Goal: Check status: Check status

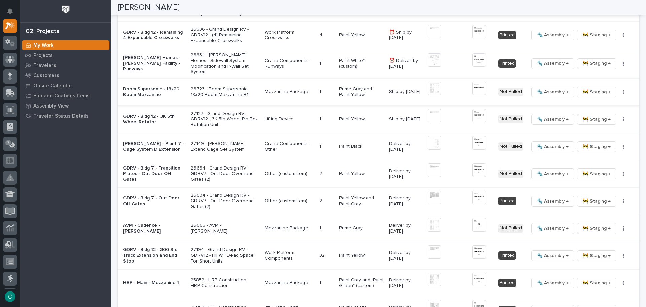
scroll to position [774, 0]
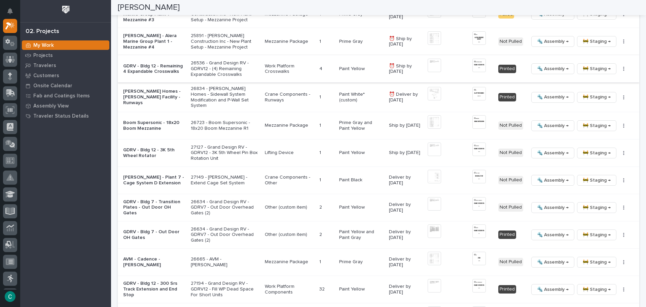
click at [546, 69] on span "🔩 Assembly →" at bounding box center [553, 69] width 32 height 8
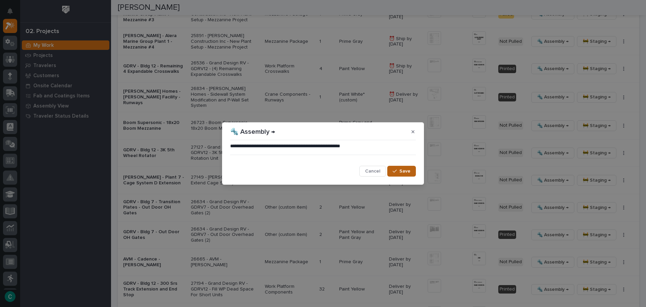
click at [404, 172] on span "Save" at bounding box center [404, 171] width 11 height 6
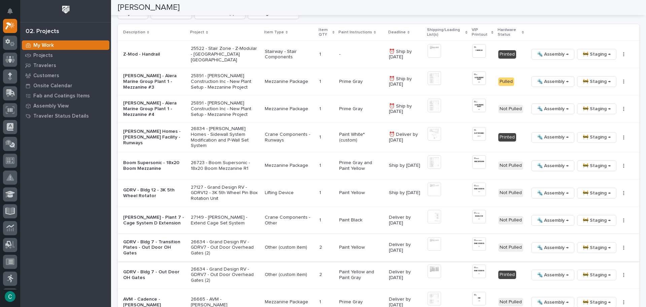
scroll to position [538, 0]
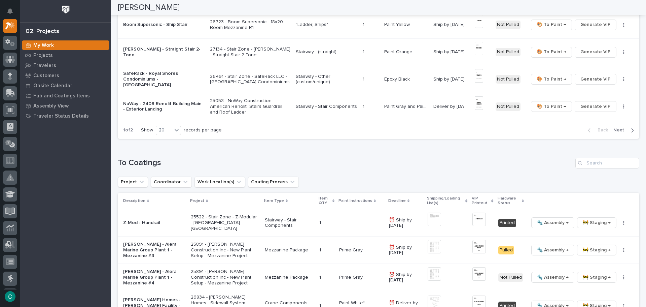
click at [613, 130] on span "Next" at bounding box center [620, 130] width 15 height 6
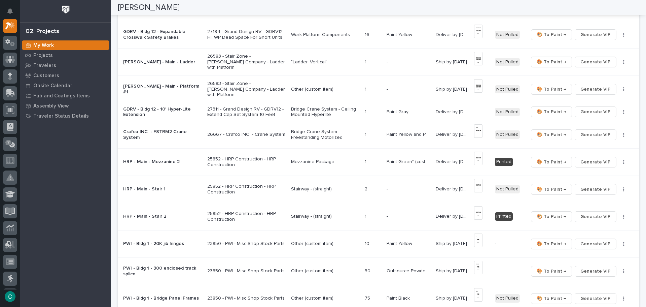
scroll to position [197, 0]
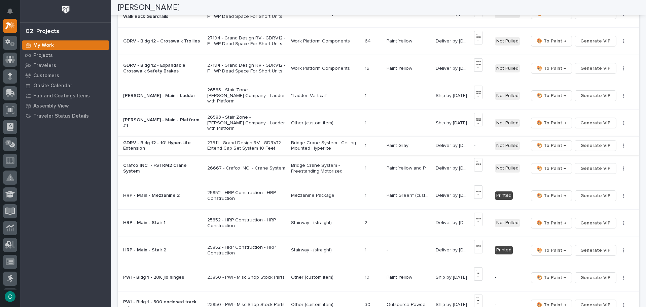
click at [583, 142] on span "Generate VIP" at bounding box center [595, 145] width 30 height 8
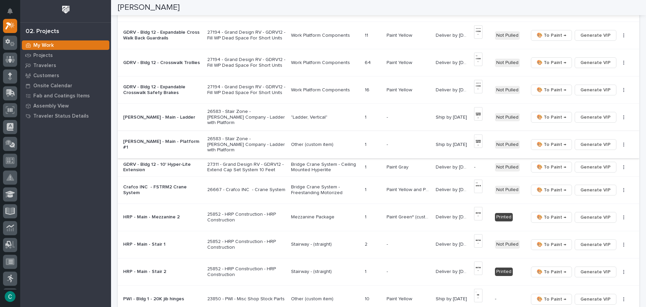
scroll to position [164, 0]
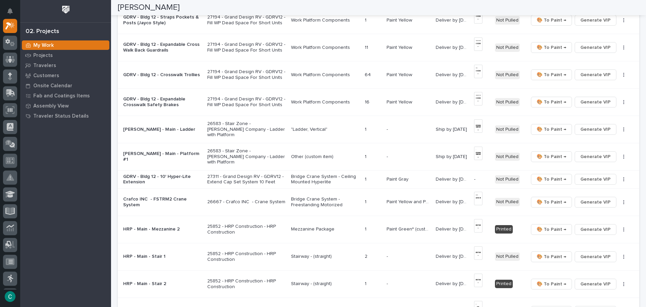
click at [259, 127] on p "26583 - Stair Zone - [PERSON_NAME] Company - Ladder with Platform" at bounding box center [246, 129] width 78 height 17
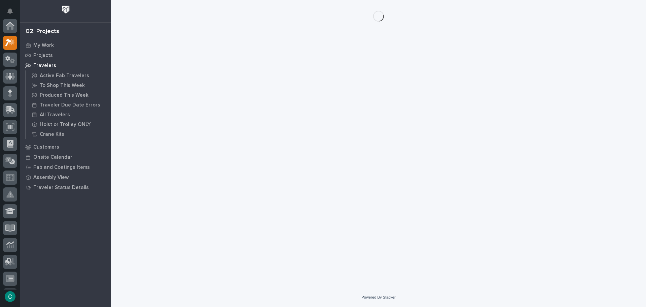
scroll to position [17, 0]
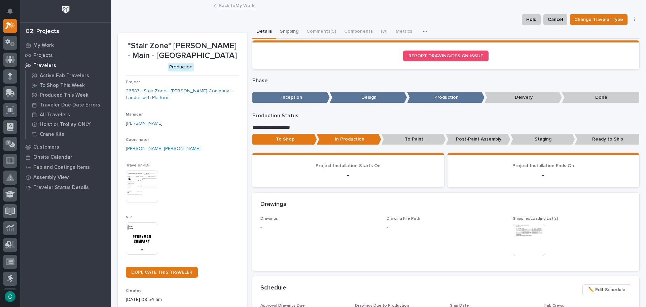
click at [292, 33] on button "Shipping" at bounding box center [289, 32] width 27 height 14
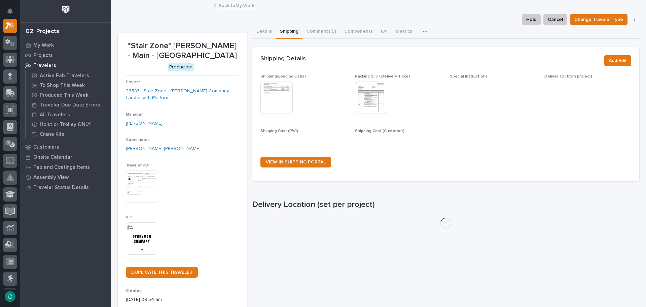
click at [269, 110] on img at bounding box center [276, 97] width 32 height 32
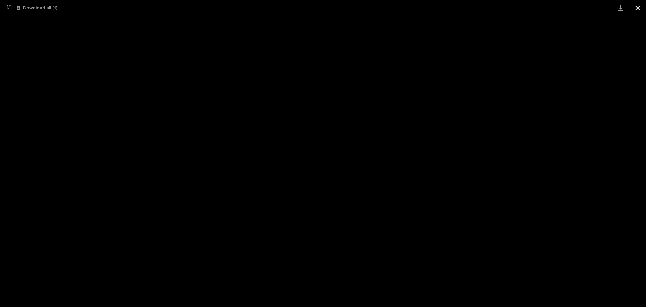
click at [642, 8] on button "Close gallery" at bounding box center [637, 8] width 17 height 16
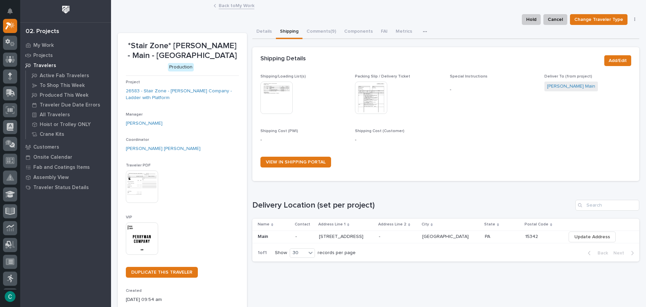
click at [231, 6] on link "Back to My Work" at bounding box center [237, 5] width 36 height 8
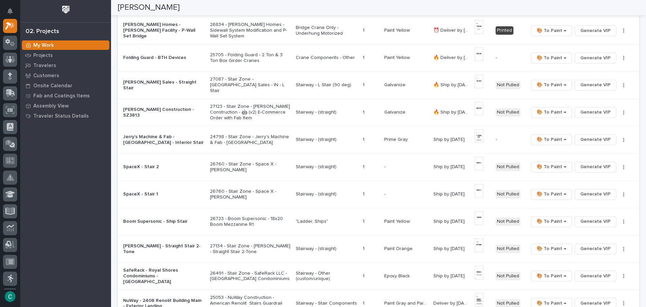
scroll to position [471, 0]
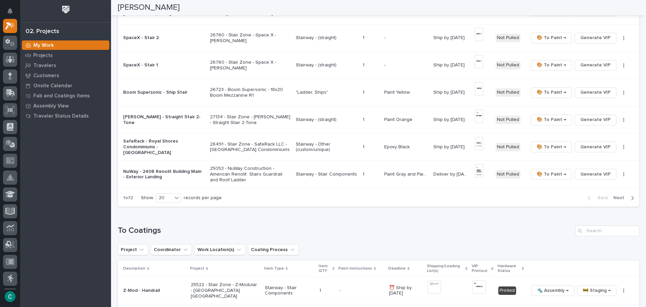
click at [616, 196] on span "Next" at bounding box center [620, 198] width 15 height 6
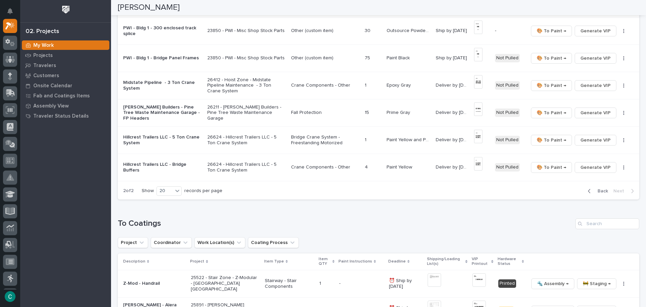
scroll to position [466, 0]
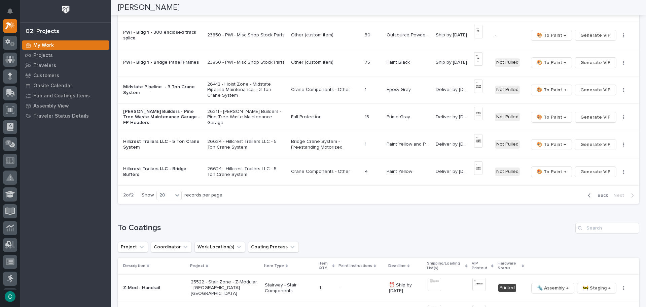
click at [616, 198] on div "Back Next" at bounding box center [611, 195] width 57 height 17
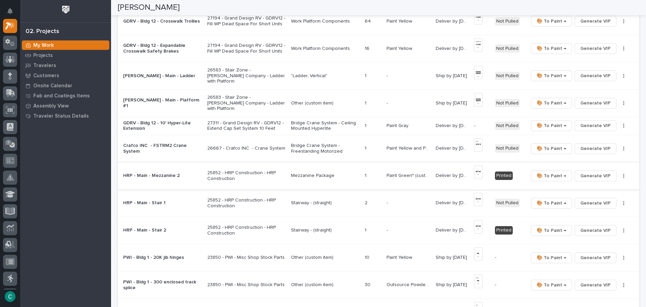
scroll to position [197, 0]
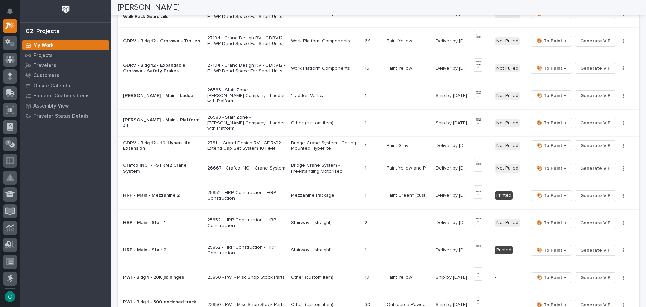
click at [233, 119] on p "26583 - Stair Zone - [PERSON_NAME] Company - Ladder with Platform" at bounding box center [246, 122] width 78 height 17
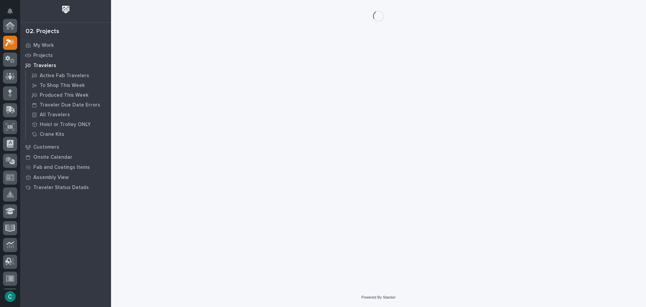
scroll to position [17, 0]
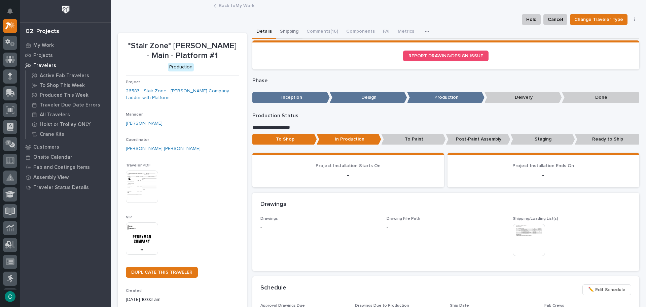
click at [287, 25] on button "Shipping" at bounding box center [289, 32] width 27 height 14
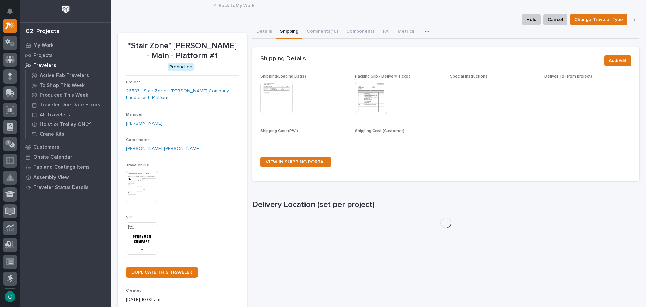
click at [272, 94] on img at bounding box center [276, 97] width 32 height 32
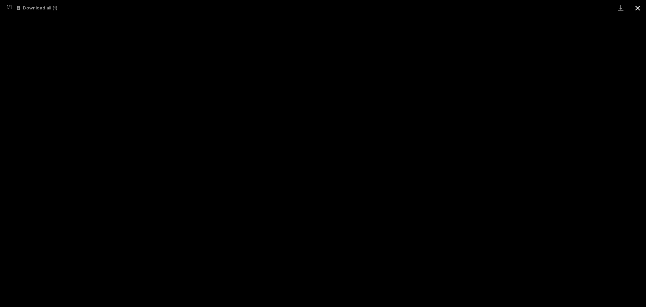
click at [634, 10] on button "Close gallery" at bounding box center [637, 8] width 17 height 16
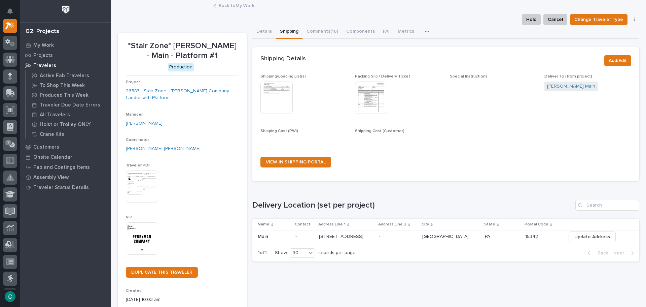
click at [219, 6] on link "Back to My Work" at bounding box center [237, 5] width 36 height 8
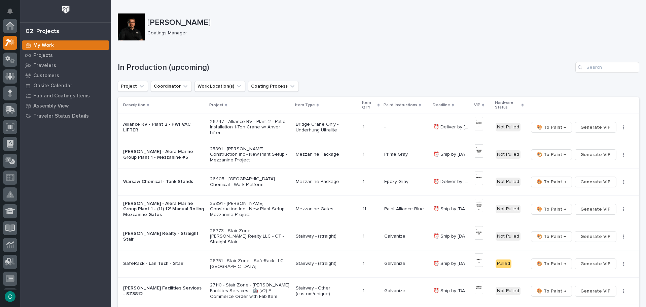
scroll to position [17, 0]
click at [586, 69] on input "Search" at bounding box center [607, 67] width 64 height 11
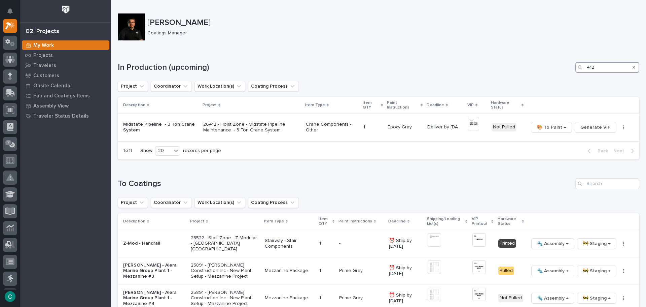
type input "412"
click at [330, 125] on p "Crane Components - Other" at bounding box center [332, 126] width 52 height 11
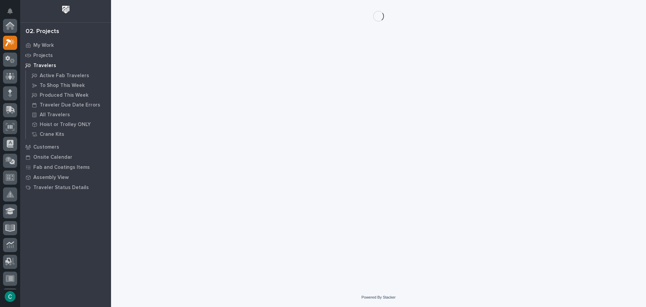
scroll to position [17, 0]
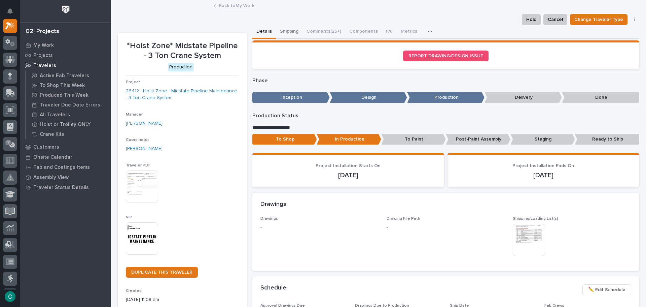
click at [290, 30] on button "Shipping" at bounding box center [289, 32] width 27 height 14
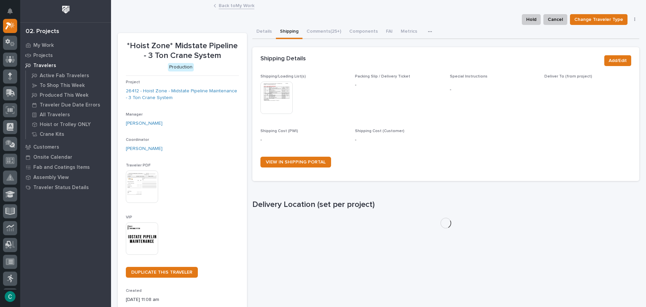
click at [280, 85] on img at bounding box center [276, 97] width 32 height 32
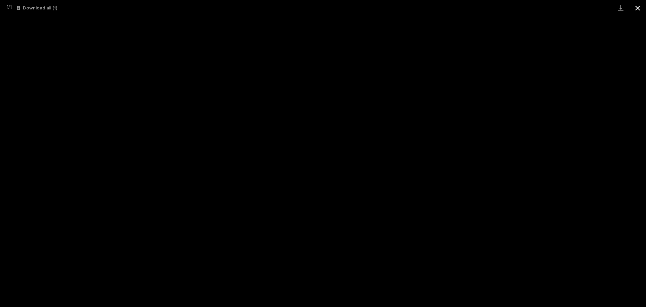
click at [635, 7] on button "Close gallery" at bounding box center [637, 8] width 17 height 16
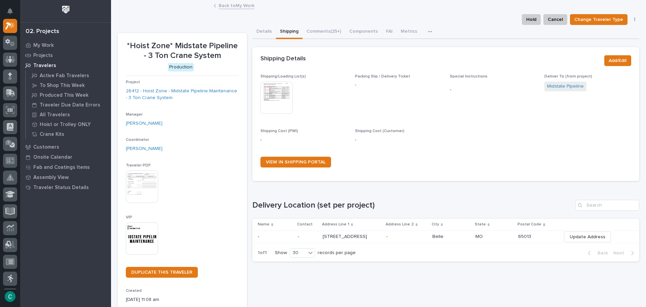
click at [232, 4] on link "Back to My Work" at bounding box center [237, 5] width 36 height 8
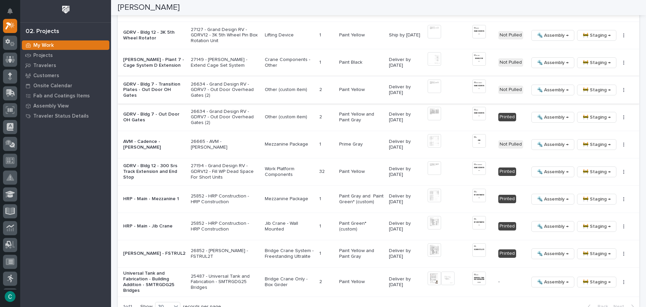
scroll to position [875, 0]
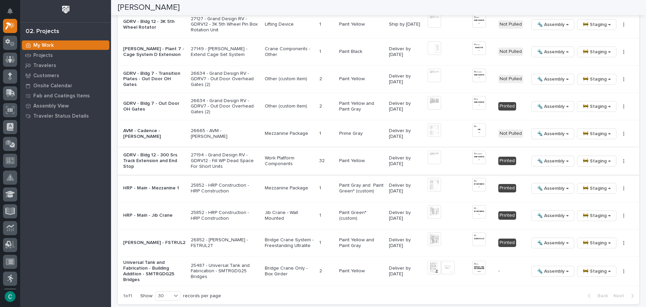
click at [430, 156] on img at bounding box center [434, 156] width 13 height 13
click at [432, 155] on img at bounding box center [434, 156] width 13 height 13
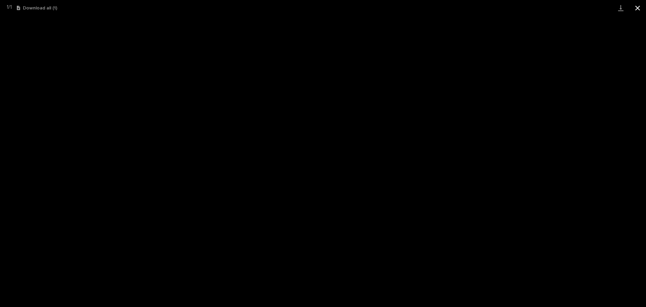
click at [637, 3] on button "Close gallery" at bounding box center [637, 8] width 17 height 16
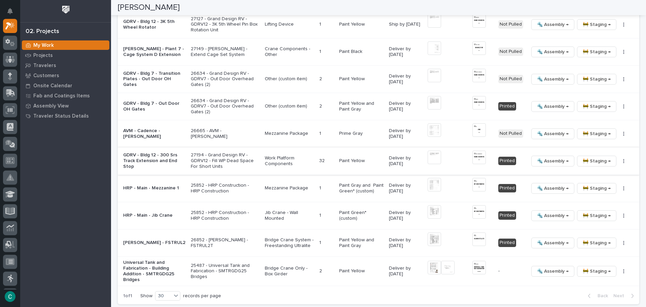
click at [583, 160] on span "🚧 Staging →" at bounding box center [597, 161] width 28 height 8
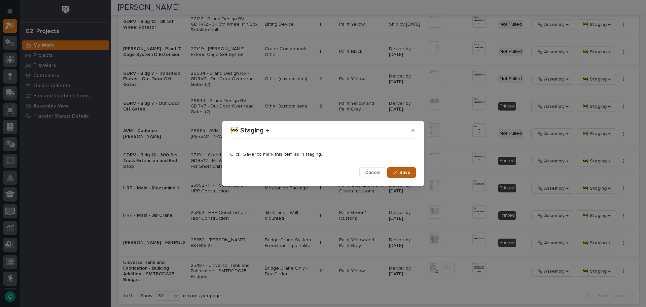
click at [407, 173] on span "Save" at bounding box center [404, 172] width 11 height 6
